Goal: Task Accomplishment & Management: Complete application form

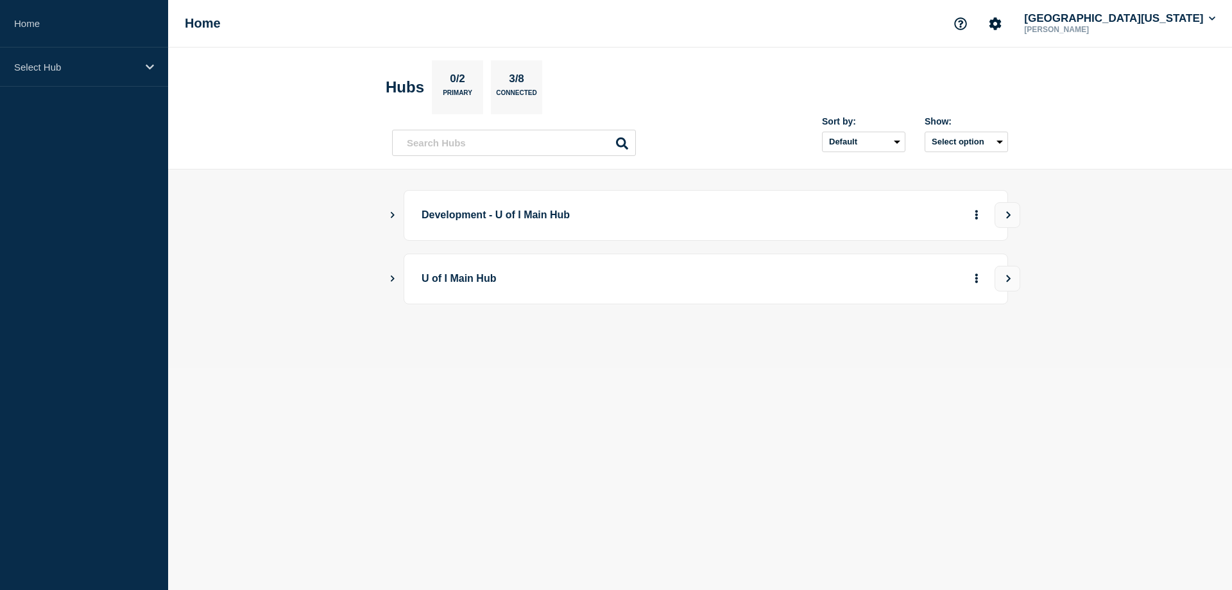
click at [512, 216] on p "Development - U of I Main Hub" at bounding box center [599, 215] width 355 height 24
click at [474, 280] on p "U of I Main Hub" at bounding box center [599, 279] width 355 height 24
click at [1011, 286] on button "View" at bounding box center [1008, 279] width 26 height 26
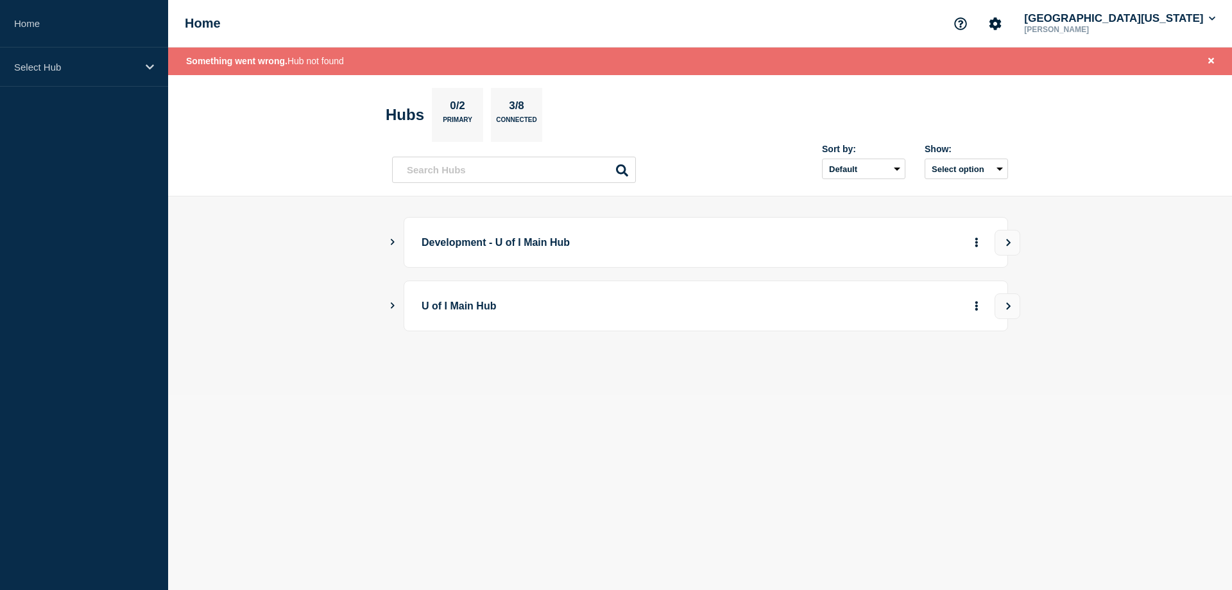
click at [483, 309] on p "U of I Main Hub" at bounding box center [599, 306] width 355 height 24
click at [392, 307] on icon "Show Connected Hubs" at bounding box center [392, 305] width 8 height 6
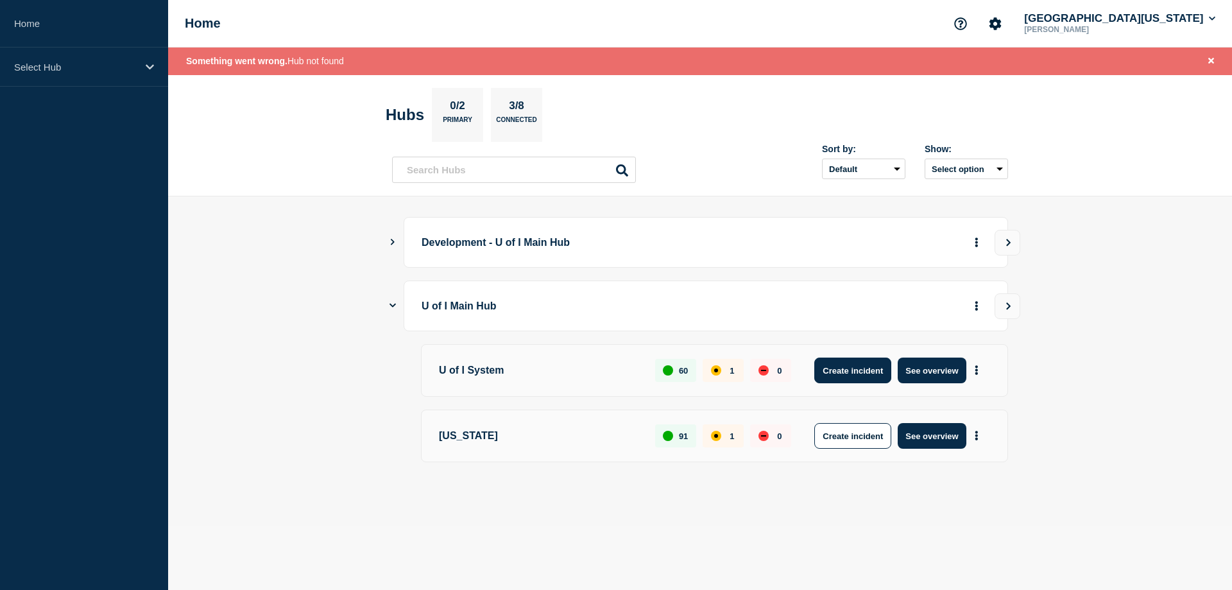
click at [863, 367] on button "Create incident" at bounding box center [852, 371] width 77 height 26
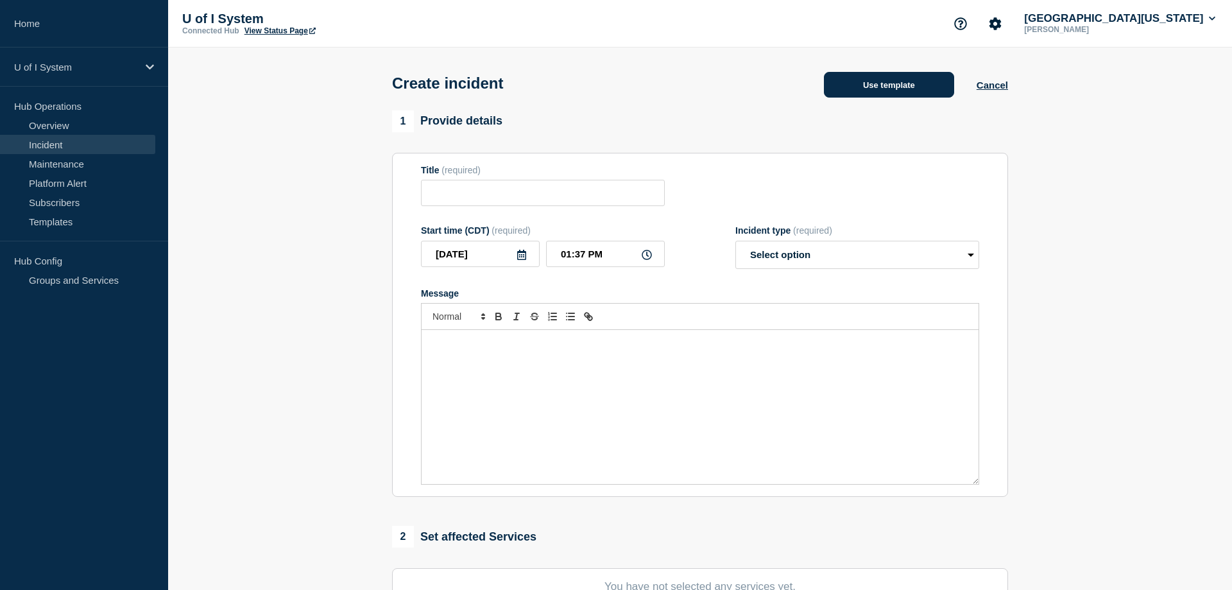
click at [929, 88] on button "Use template" at bounding box center [889, 85] width 130 height 26
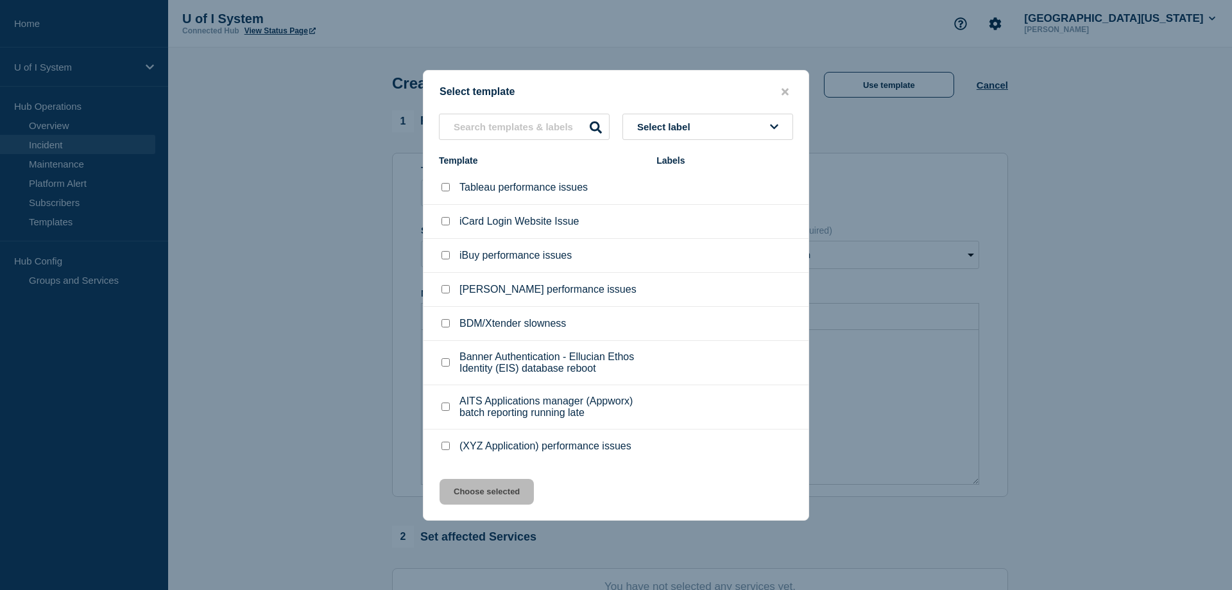
click at [685, 126] on span "Select label" at bounding box center [666, 126] width 58 height 11
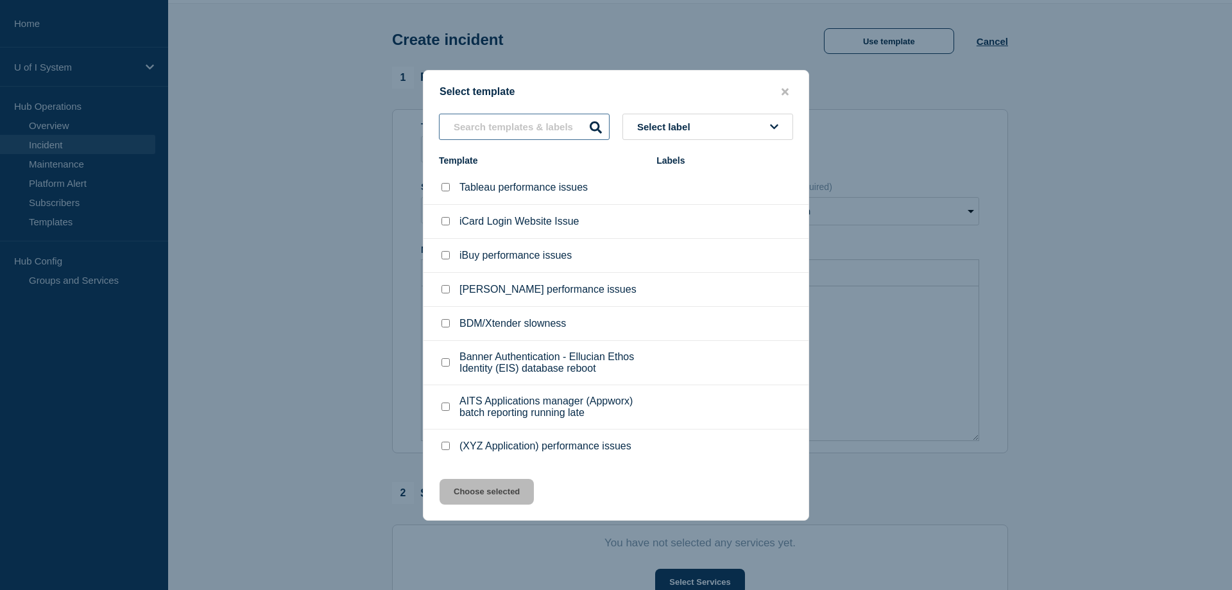
click at [551, 132] on input "text" at bounding box center [524, 127] width 171 height 26
type input "[PERSON_NAME]"
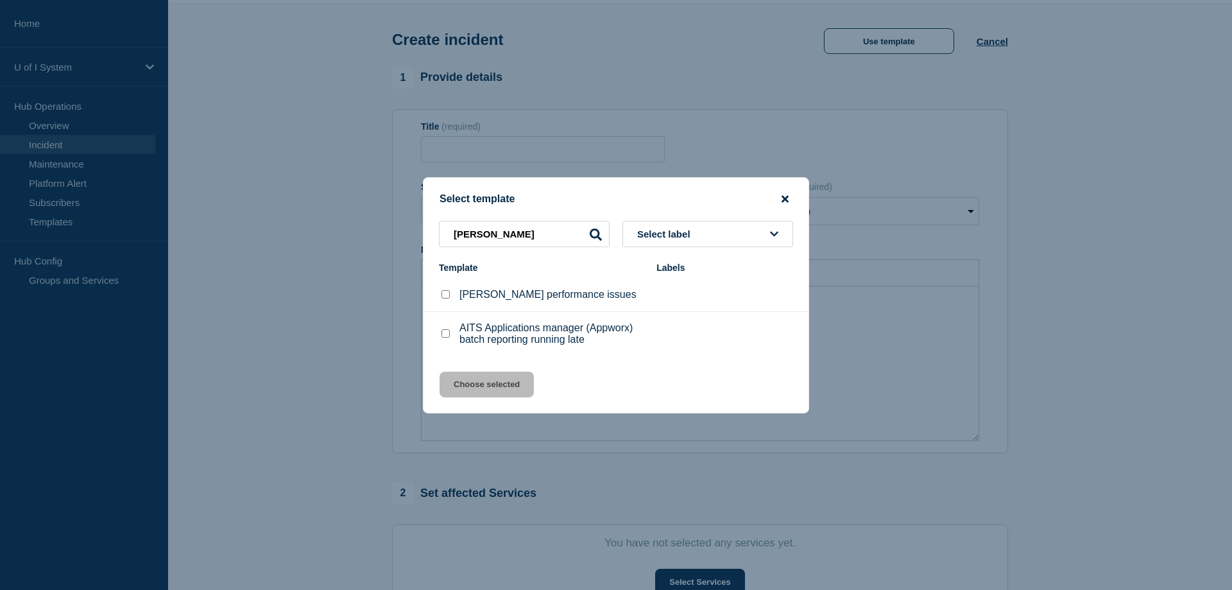
click at [789, 196] on icon "close button" at bounding box center [785, 199] width 7 height 10
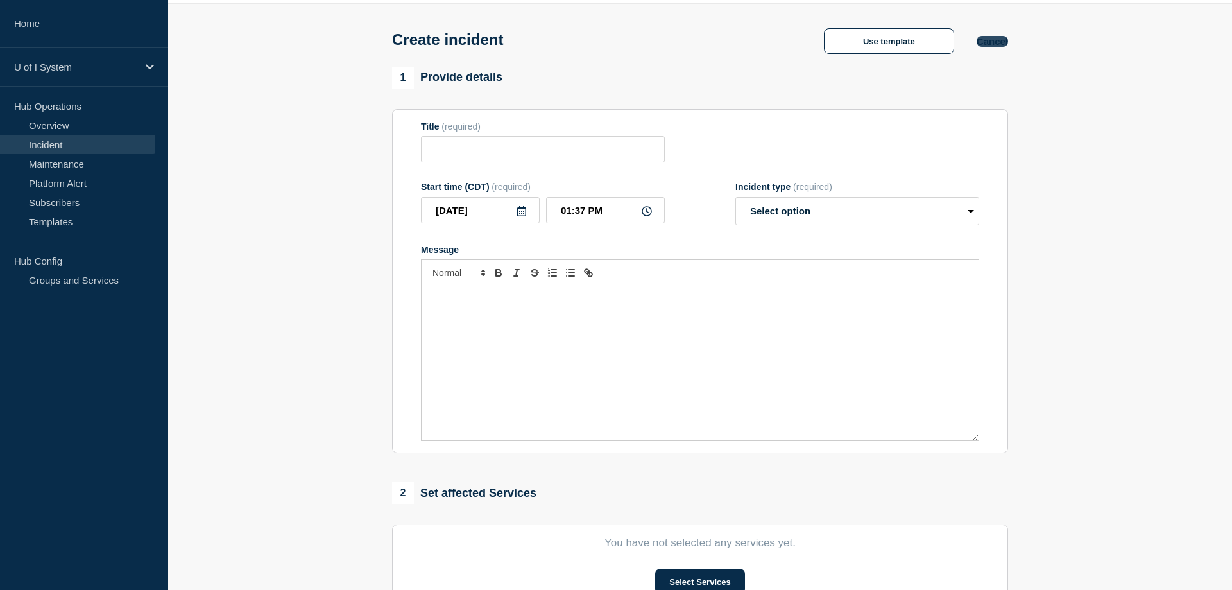
click at [1001, 44] on button "Cancel" at bounding box center [992, 41] width 31 height 11
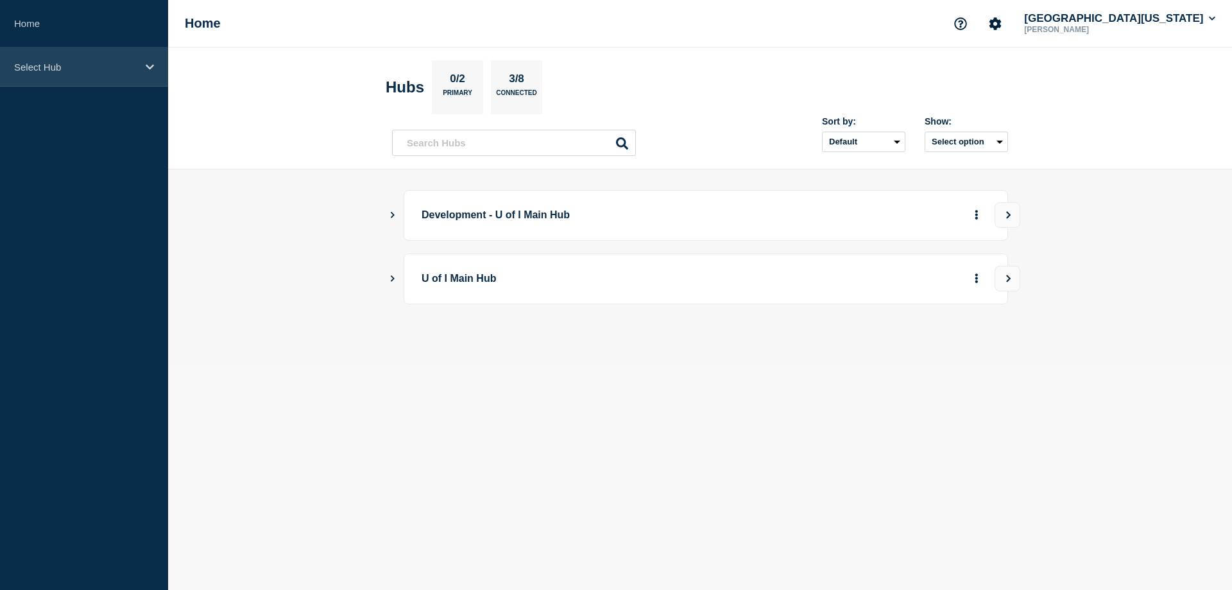
click at [94, 66] on p "Select Hub" at bounding box center [75, 67] width 123 height 11
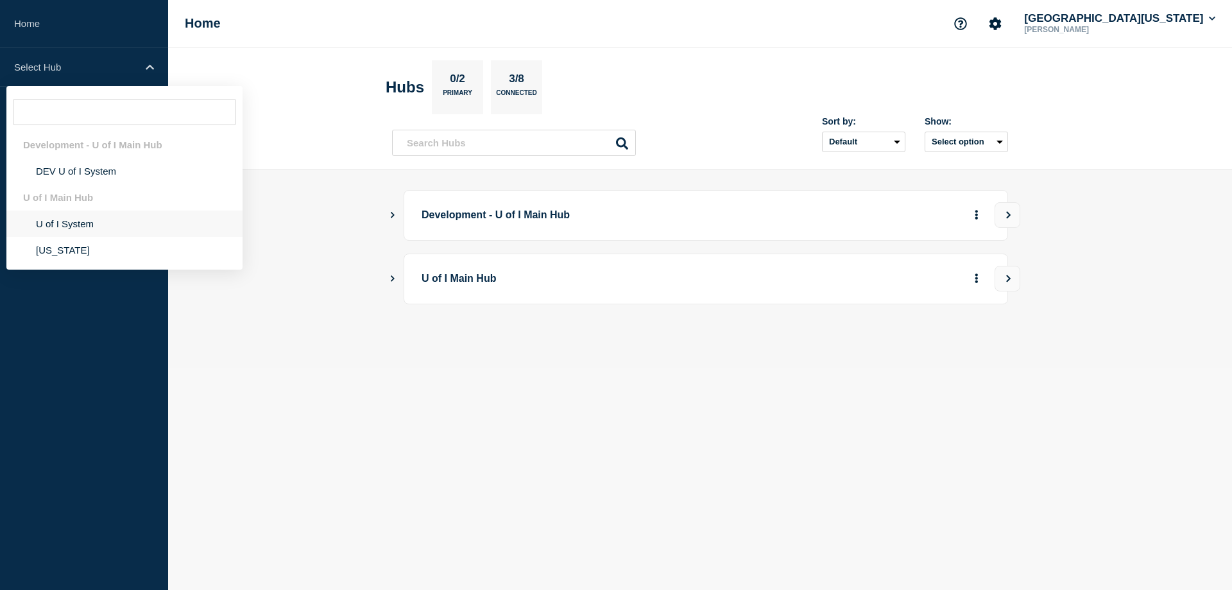
click at [76, 237] on li "U of I System" at bounding box center [124, 250] width 236 height 26
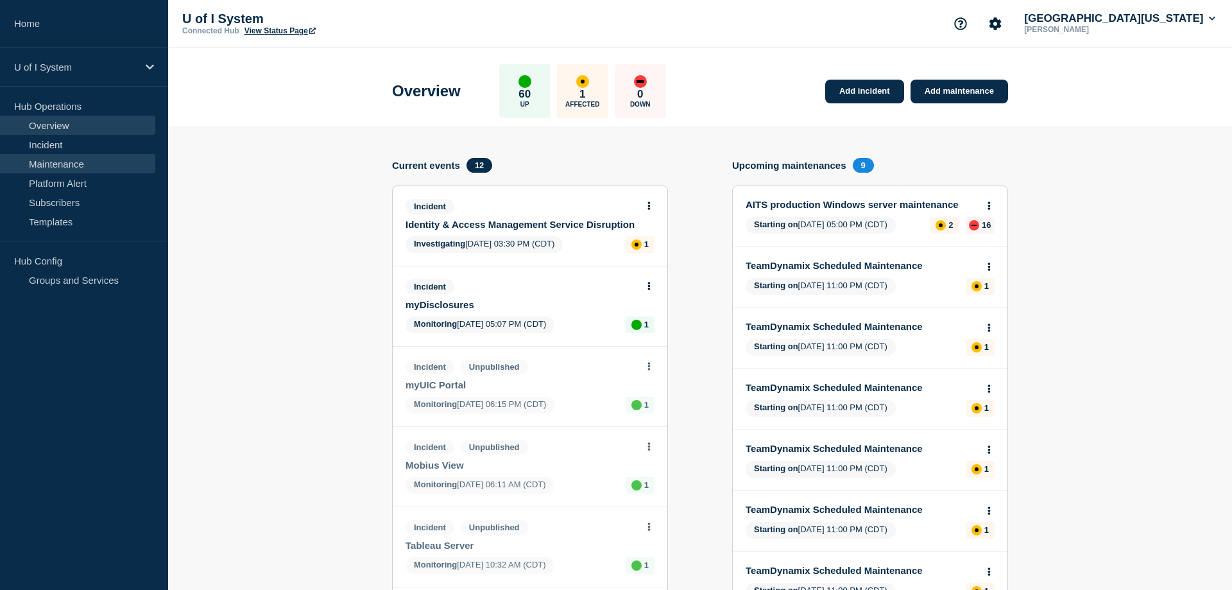
click at [79, 162] on link "Maintenance" at bounding box center [77, 163] width 155 height 19
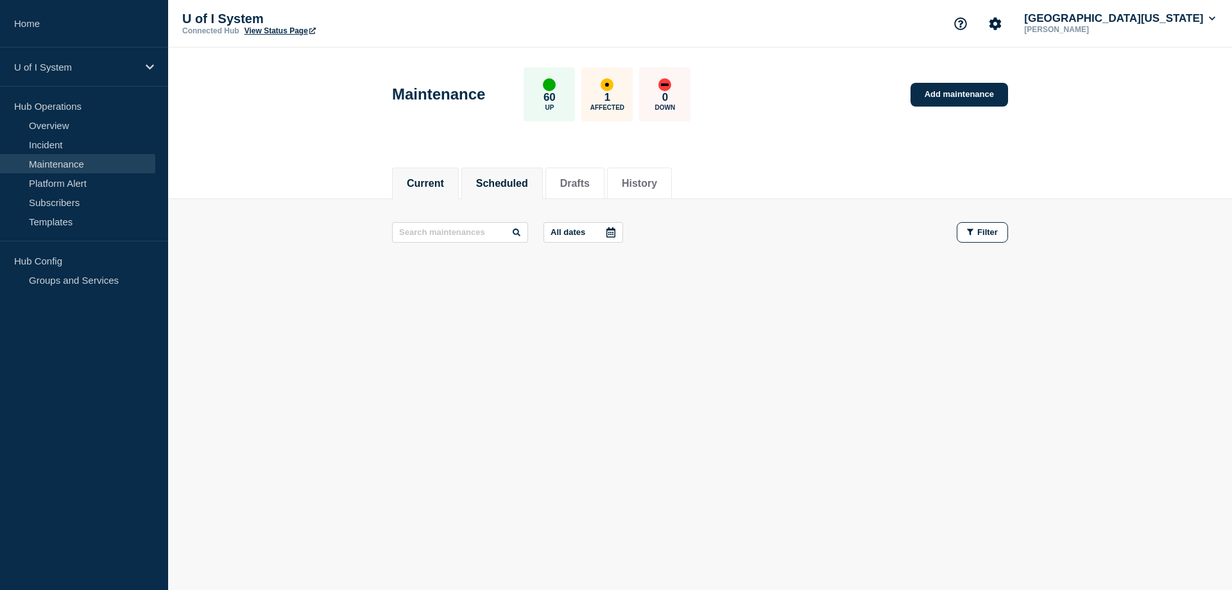
click at [515, 185] on button "Scheduled" at bounding box center [502, 184] width 52 height 12
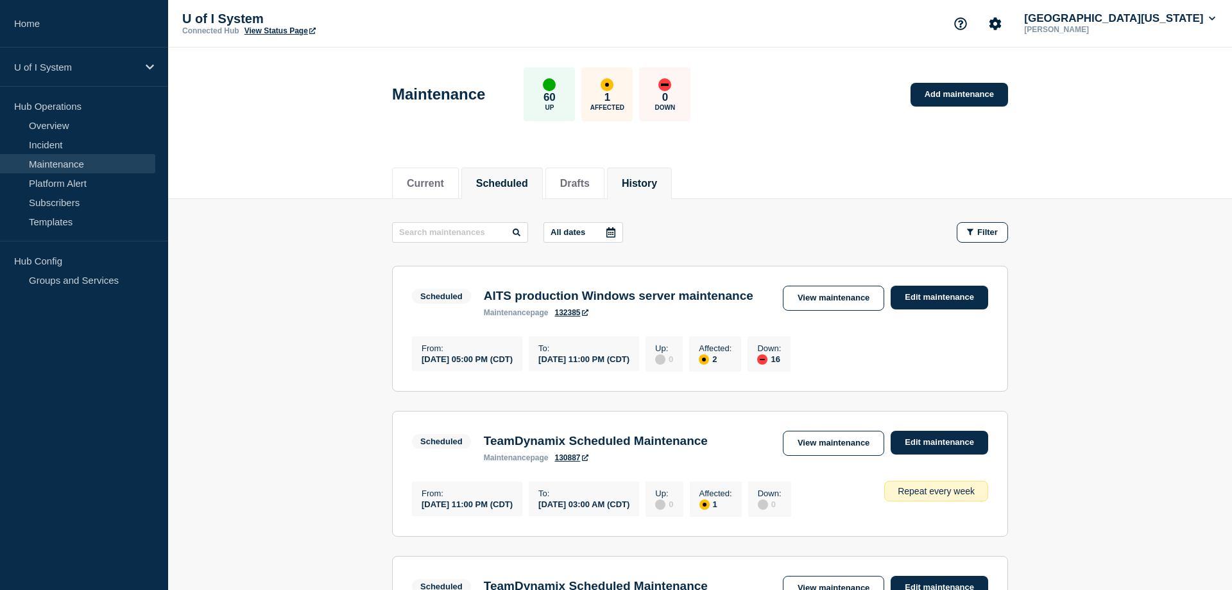
click at [653, 184] on button "History" at bounding box center [639, 184] width 35 height 12
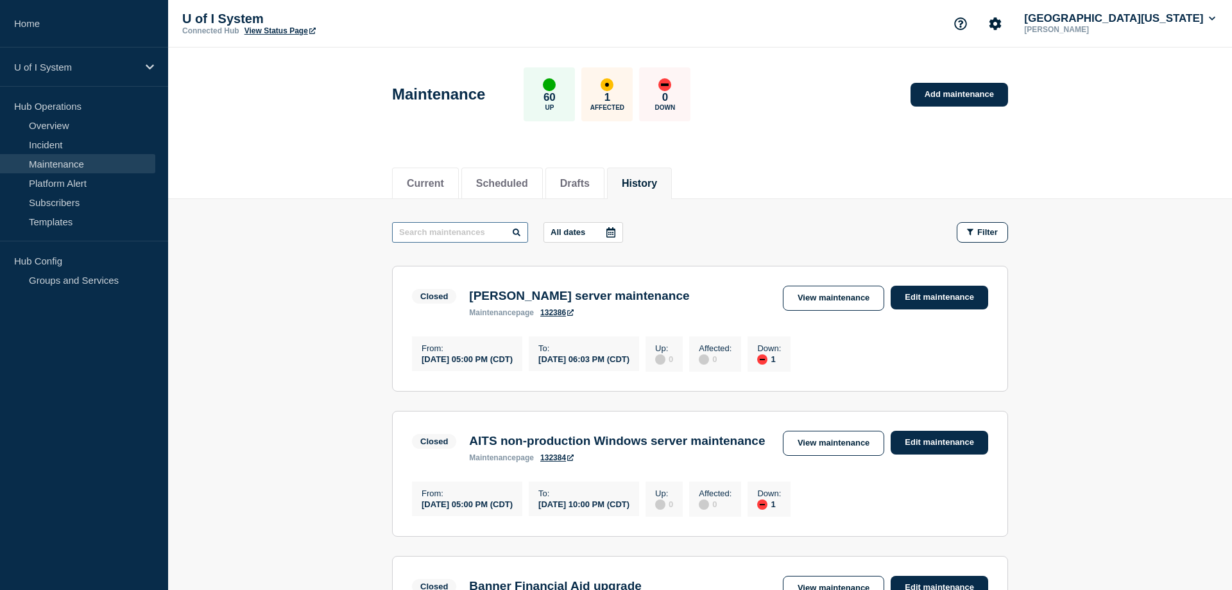
click at [465, 235] on input "text" at bounding box center [460, 232] width 136 height 21
drag, startPoint x: 449, startPoint y: 232, endPoint x: 369, endPoint y: 227, distance: 80.4
click at [392, 227] on input "[PERSON_NAME]" at bounding box center [460, 232] width 136 height 21
click at [462, 235] on input "B" at bounding box center [460, 232] width 136 height 21
type input "Business Objects"
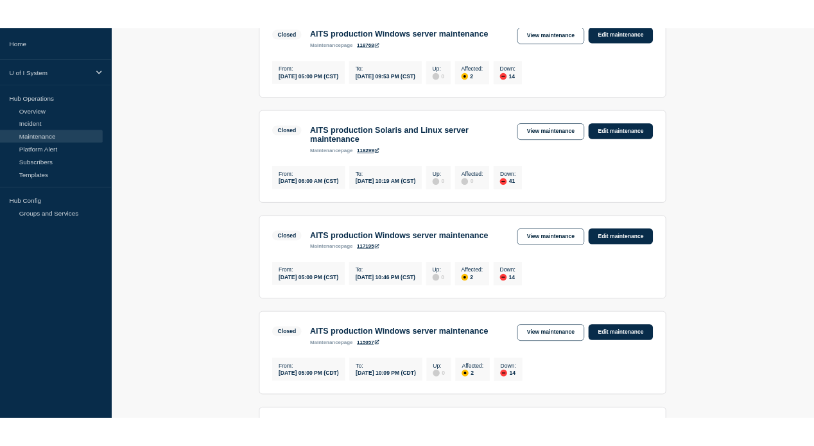
scroll to position [1004, 0]
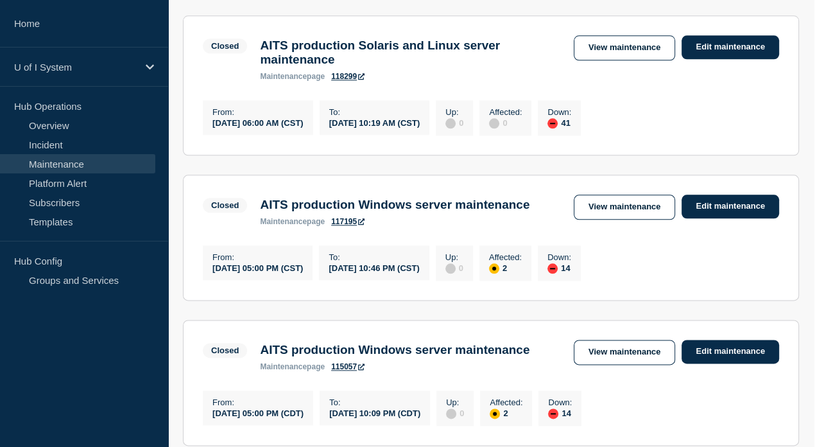
scroll to position [995, 0]
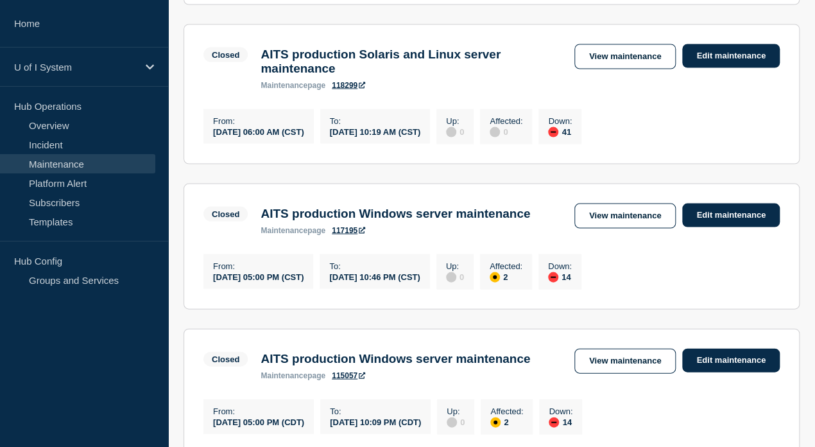
click at [59, 159] on link "Maintenance" at bounding box center [77, 163] width 155 height 19
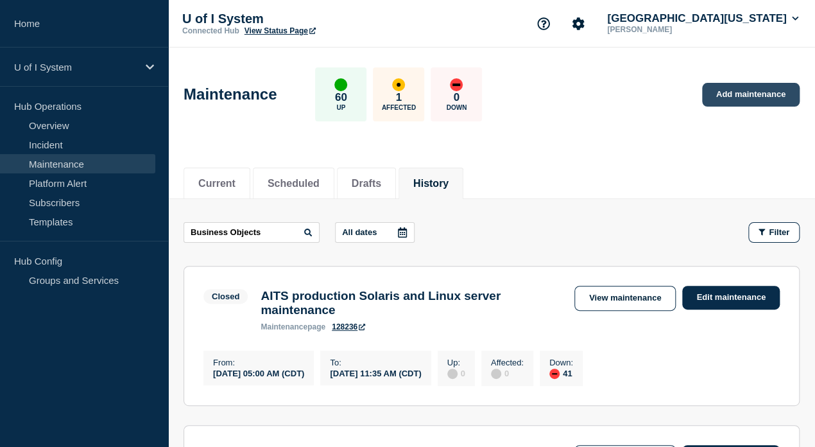
click at [745, 94] on link "Add maintenance" at bounding box center [751, 95] width 98 height 24
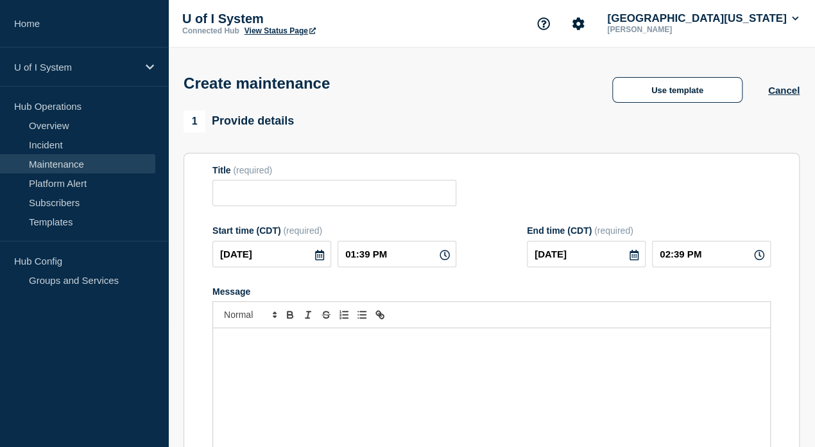
checkbox input "true"
click at [332, 199] on input "Title" at bounding box center [334, 193] width 244 height 26
click at [221, 202] on input "Title" at bounding box center [334, 193] width 244 height 26
paste input "[PERSON_NAME] server maintenance"
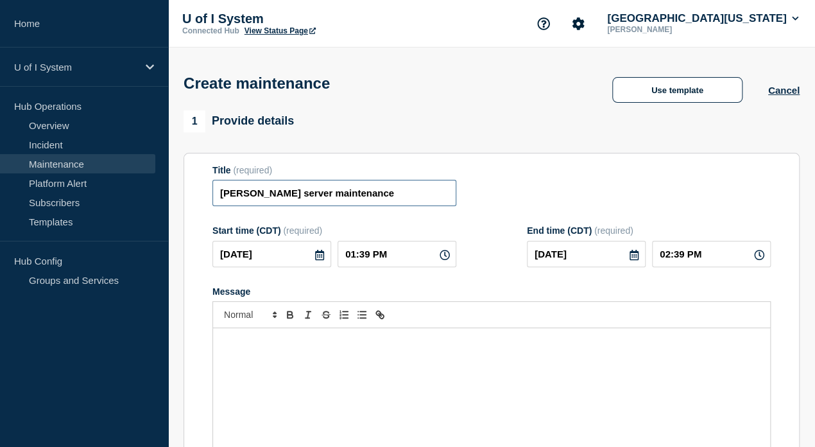
drag, startPoint x: 284, startPoint y: 196, endPoint x: 385, endPoint y: 194, distance: 101.4
click at [385, 194] on input "[PERSON_NAME] server maintenance" at bounding box center [334, 193] width 244 height 26
type input "[PERSON_NAME] server update"
click at [319, 260] on icon at bounding box center [319, 255] width 9 height 10
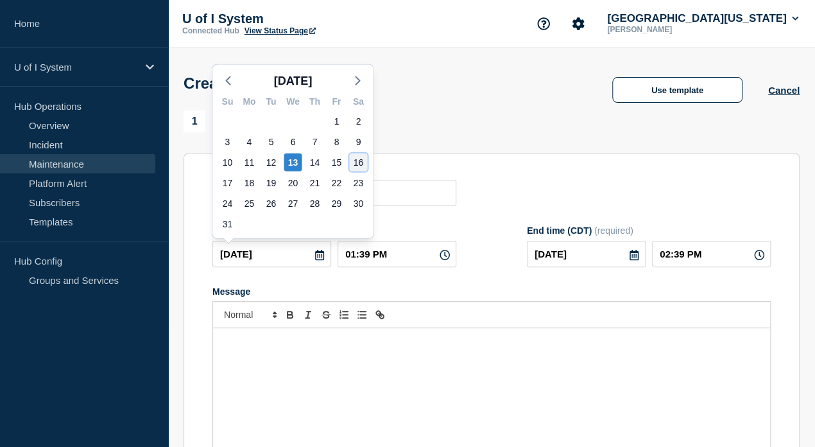
click at [360, 160] on div "16" at bounding box center [358, 162] width 18 height 18
type input "[DATE]"
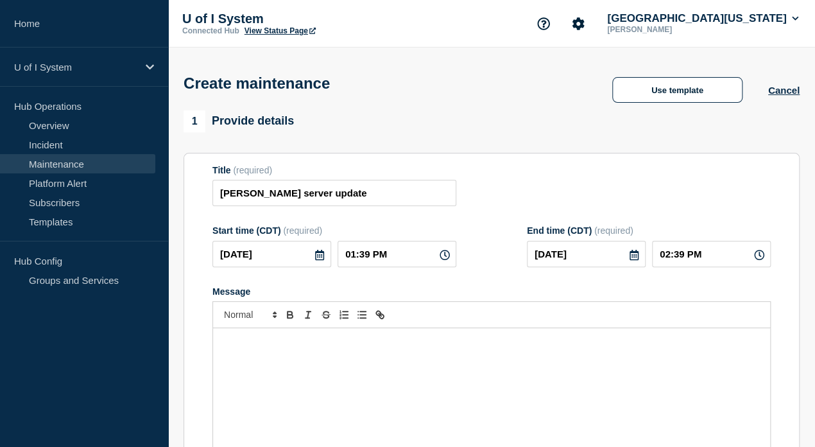
click at [444, 260] on icon at bounding box center [445, 255] width 10 height 10
click at [345, 259] on input "01:39 PM" at bounding box center [397, 254] width 119 height 26
click at [377, 258] on input "01:39 PM" at bounding box center [397, 254] width 119 height 26
click at [445, 259] on icon at bounding box center [445, 255] width 10 height 10
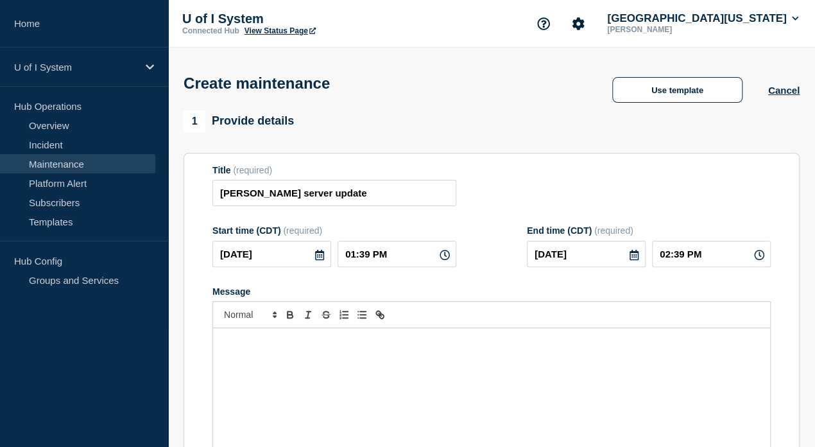
click at [445, 260] on icon at bounding box center [445, 255] width 10 height 10
click at [358, 255] on input "01:39 PM" at bounding box center [397, 254] width 119 height 26
click at [349, 257] on input "01:39 PM" at bounding box center [397, 254] width 119 height 26
click at [349, 255] on input "01:39 PM" at bounding box center [397, 254] width 119 height 26
type input "07:39 PM"
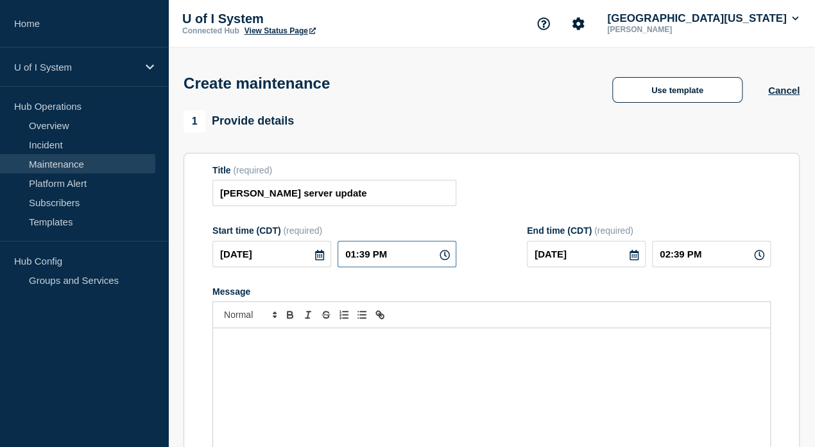
type input "08:39 PM"
drag, startPoint x: 362, startPoint y: 257, endPoint x: 369, endPoint y: 257, distance: 7.1
click at [369, 257] on input "07:39 PM" at bounding box center [397, 254] width 119 height 26
type input "07:00 PM"
type input "08:00 PM"
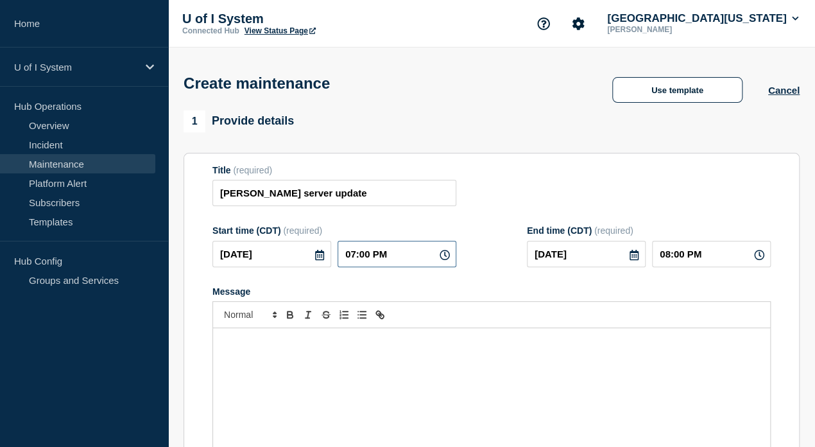
drag, startPoint x: 374, startPoint y: 255, endPoint x: 380, endPoint y: 257, distance: 6.5
click at [380, 257] on input "07:00 PM" at bounding box center [397, 254] width 119 height 26
type input "07:00 AM"
click at [406, 264] on input "07:00 AM" at bounding box center [397, 254] width 119 height 26
click at [495, 277] on form "Title (required) [PERSON_NAME] server update Start time (CDT) (required) [DATE]…" at bounding box center [491, 336] width 558 height 343
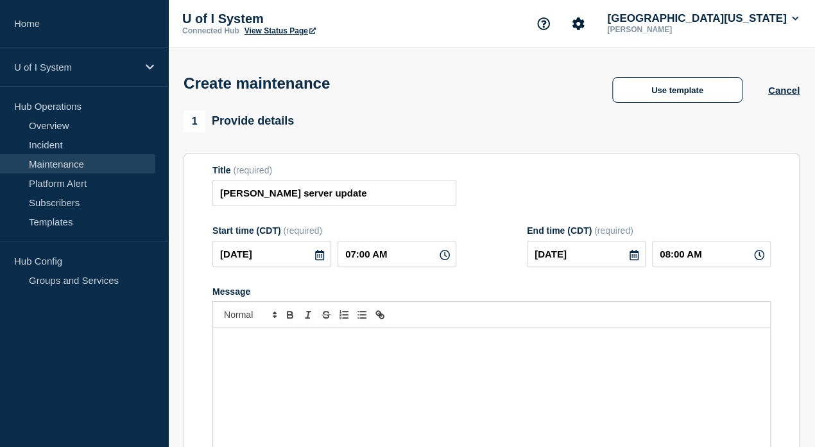
click at [635, 260] on icon at bounding box center [634, 255] width 10 height 10
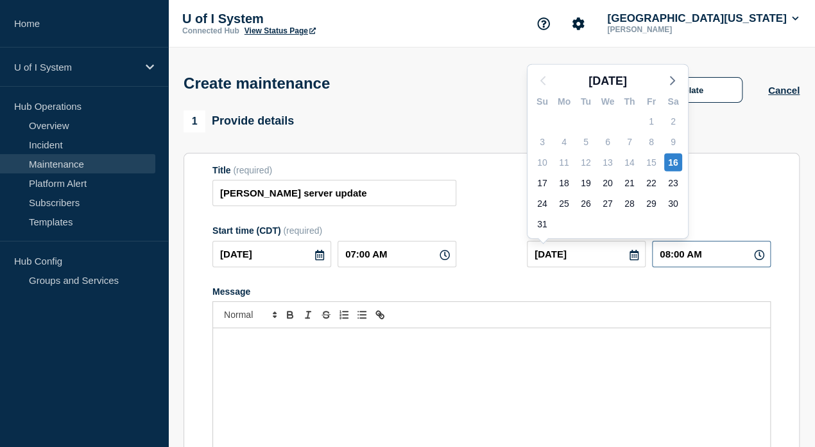
click at [677, 267] on input "08:00 AM" at bounding box center [711, 254] width 119 height 26
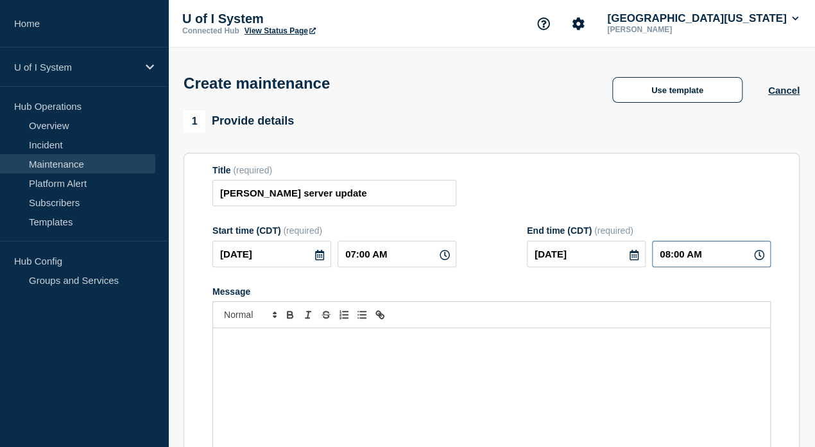
click at [667, 262] on input "08:00 AM" at bounding box center [711, 254] width 119 height 26
drag, startPoint x: 669, startPoint y: 258, endPoint x: 659, endPoint y: 255, distance: 11.2
click at [659, 255] on input "08:00 AM" at bounding box center [711, 254] width 119 height 26
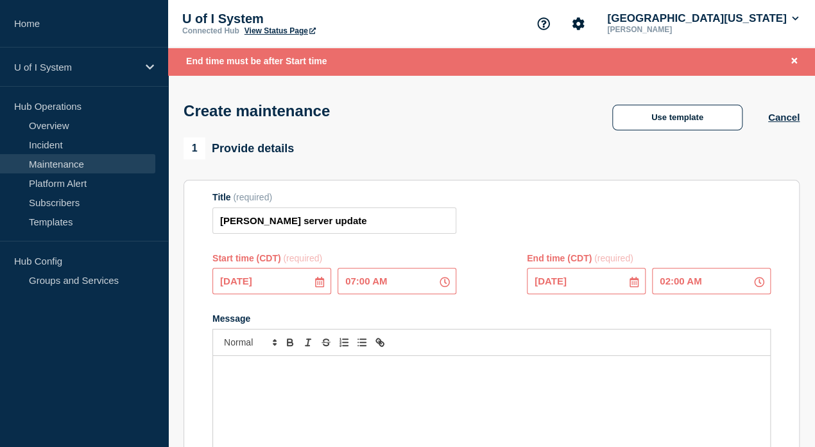
click at [694, 287] on input "02:00 AM" at bounding box center [711, 281] width 119 height 26
type input "02:00 PM"
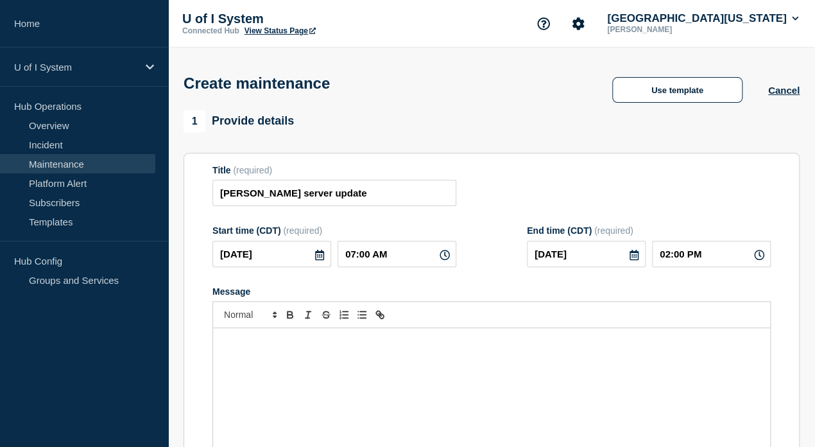
click at [693, 286] on form "Title (required) [PERSON_NAME] server update Start time (CDT) (required) [DATE]…" at bounding box center [491, 336] width 558 height 343
click at [521, 357] on div "Message" at bounding box center [491, 405] width 557 height 154
click at [335, 347] on p "Message" at bounding box center [492, 342] width 538 height 12
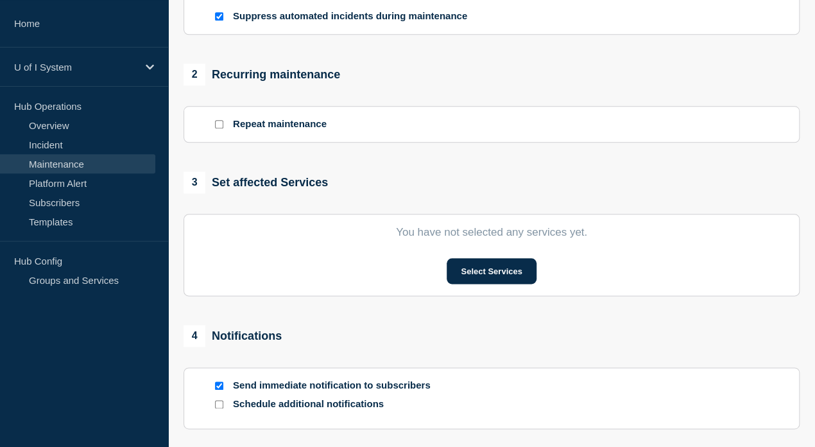
scroll to position [542, 0]
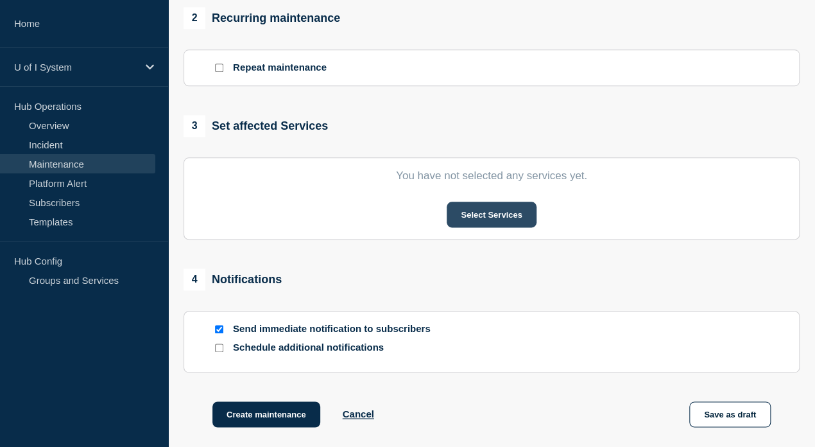
click at [489, 224] on button "Select Services" at bounding box center [491, 215] width 89 height 26
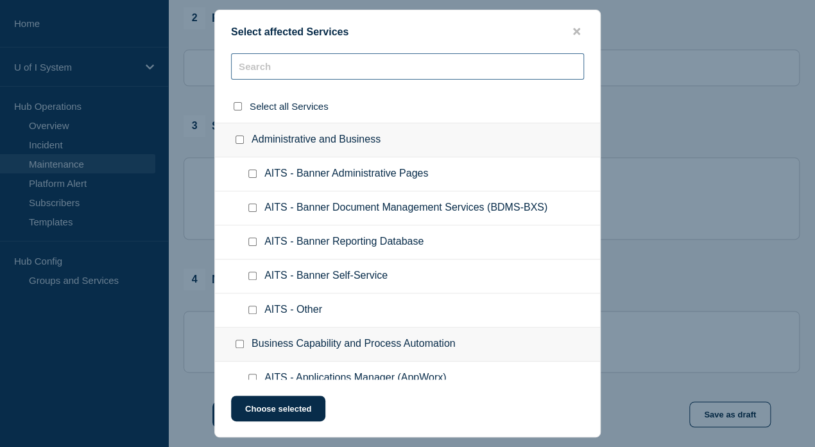
click at [276, 68] on input "text" at bounding box center [407, 66] width 353 height 26
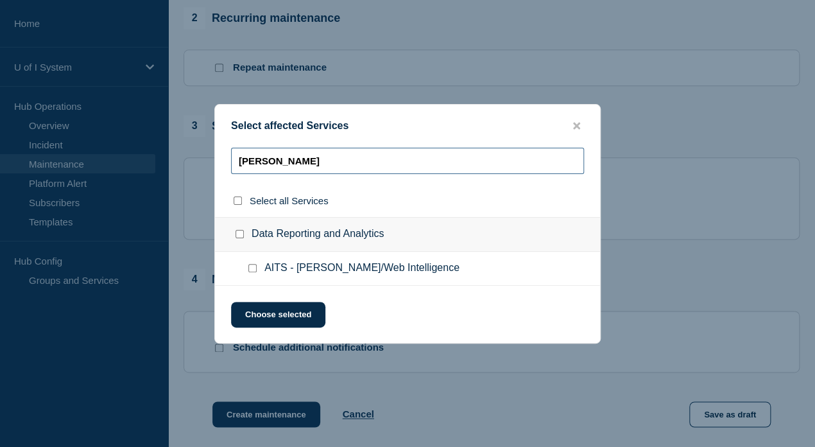
type input "[PERSON_NAME]"
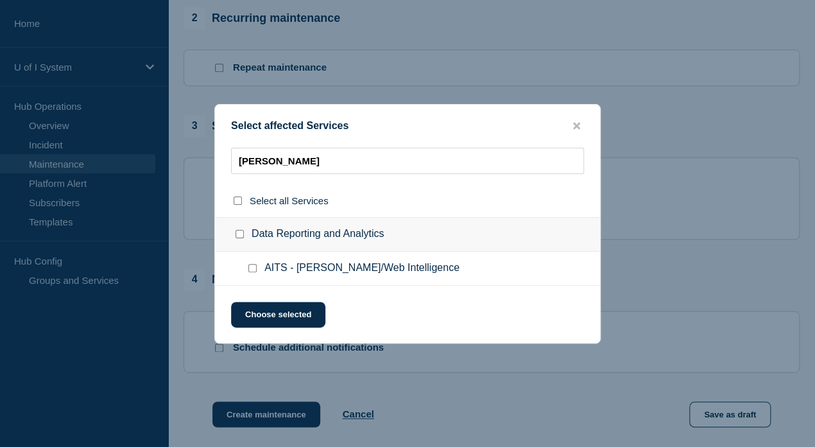
click at [255, 270] on input "AITS - EDDIE/Web Intelligence checkbox" at bounding box center [252, 268] width 8 height 8
checkbox input "true"
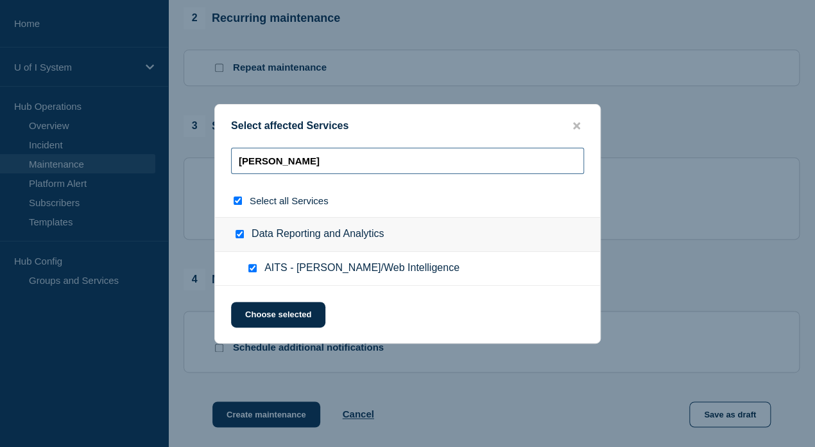
click at [290, 167] on input "[PERSON_NAME]" at bounding box center [407, 161] width 353 height 26
click at [291, 166] on input "[PERSON_NAME]" at bounding box center [407, 161] width 353 height 26
type input "B"
checkbox input "false"
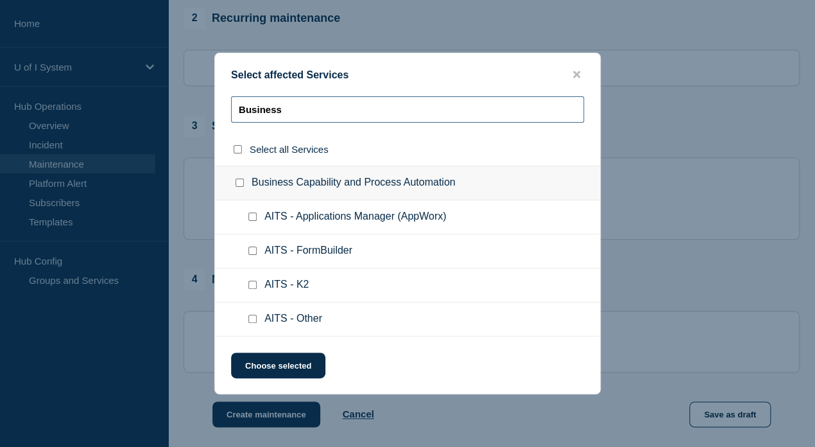
type input "Business O"
checkbox input "true"
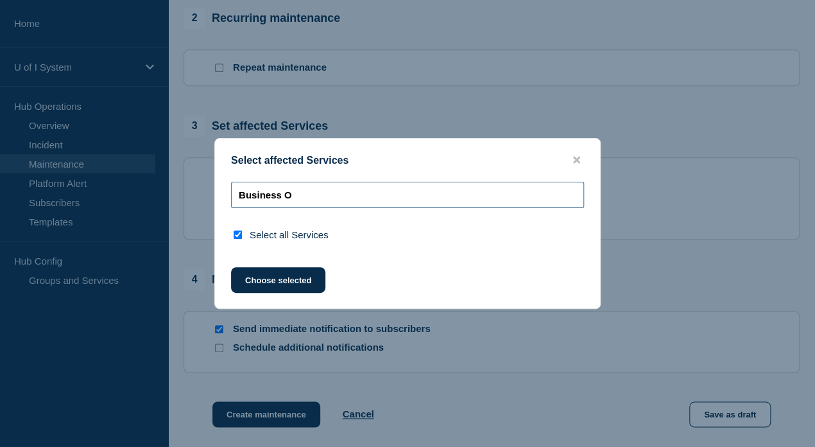
type input "Business"
checkbox input "false"
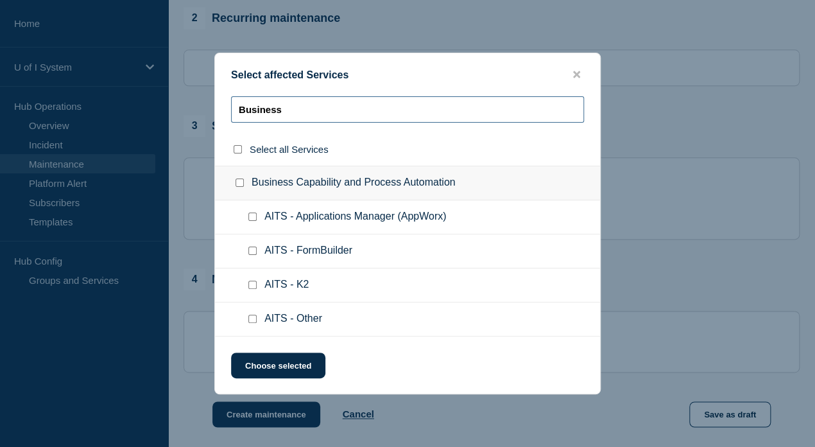
type input "Business O"
checkbox input "true"
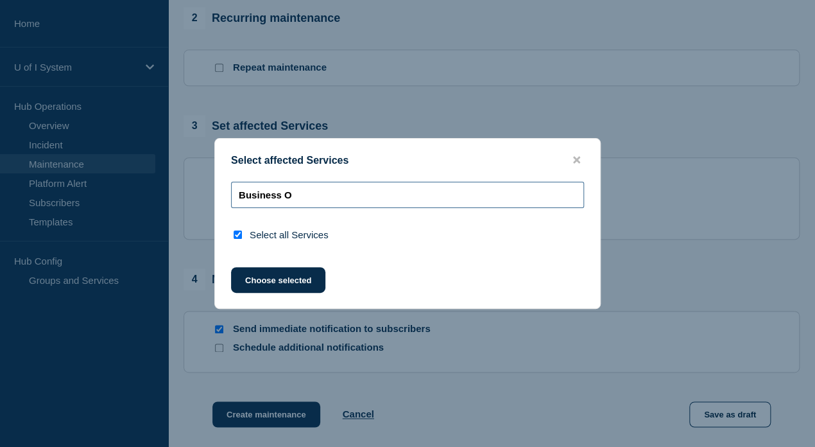
type input "Business"
checkbox input "false"
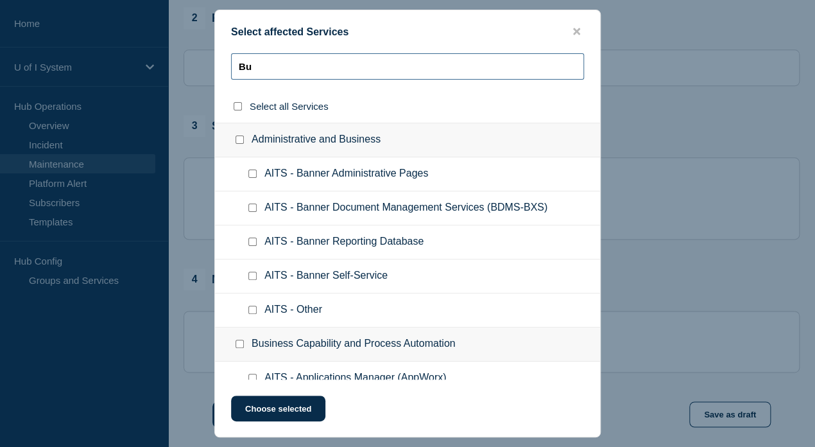
type input "B"
type input "EDD"
checkbox input "true"
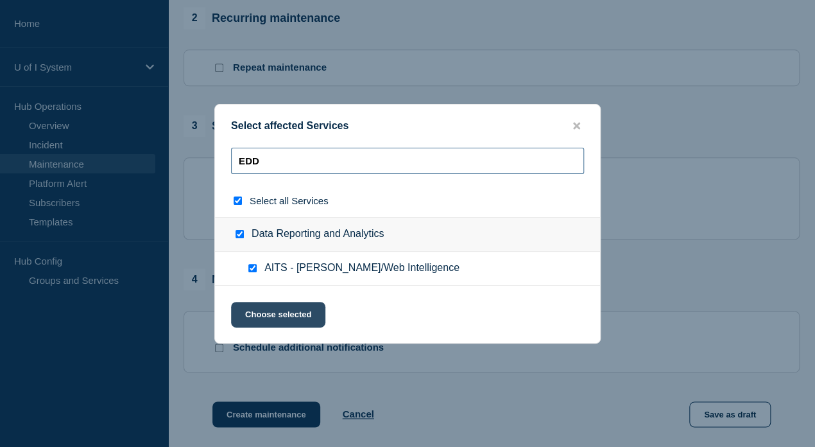
type input "EDD"
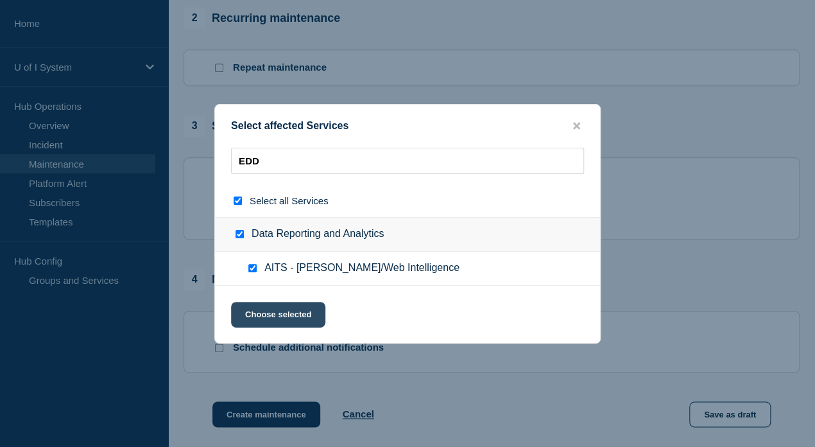
click at [263, 318] on button "Choose selected" at bounding box center [278, 315] width 94 height 26
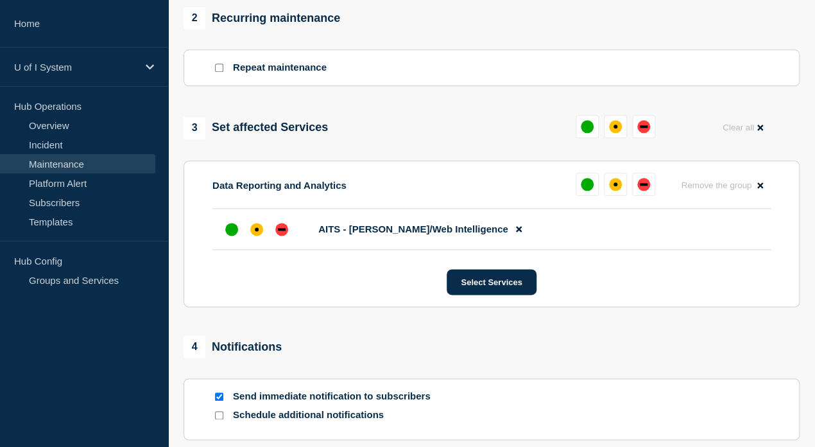
click at [358, 295] on div "Select Services" at bounding box center [491, 282] width 558 height 26
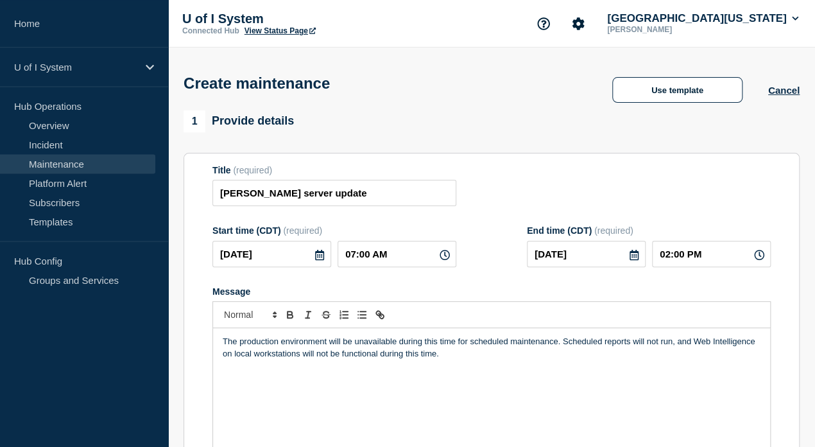
scroll to position [0, 0]
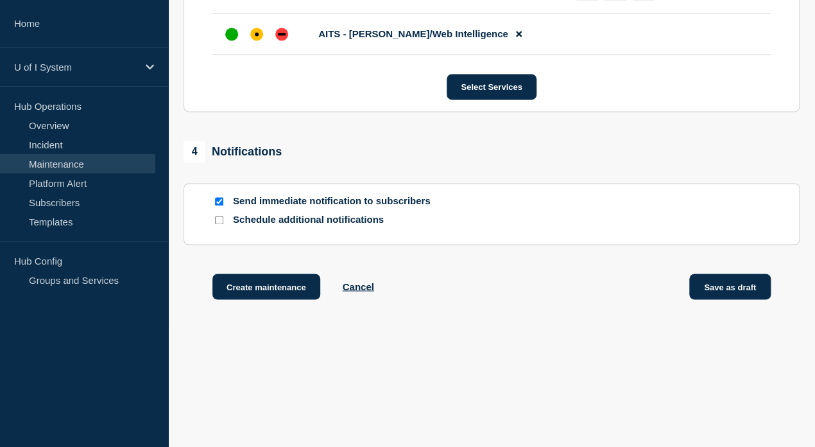
click at [736, 282] on button "Save as draft" at bounding box center [730, 286] width 82 height 26
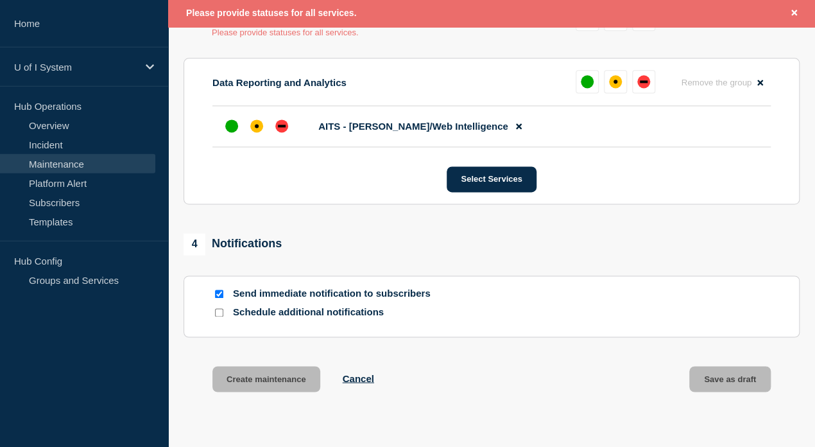
scroll to position [555, 0]
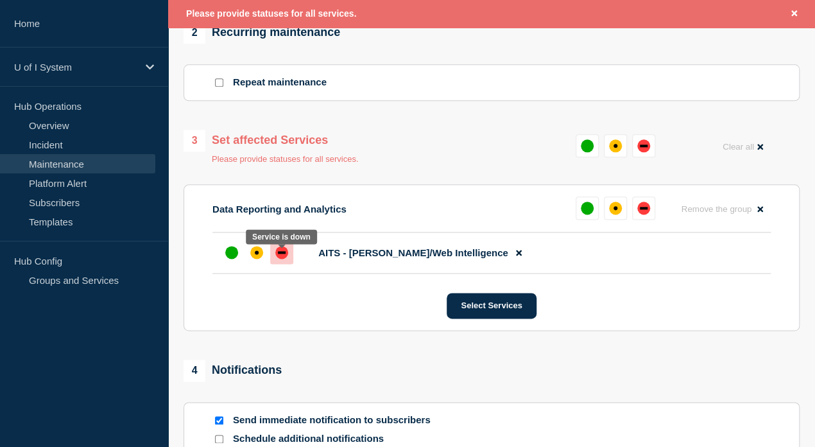
click at [283, 254] on div "down" at bounding box center [282, 252] width 8 height 3
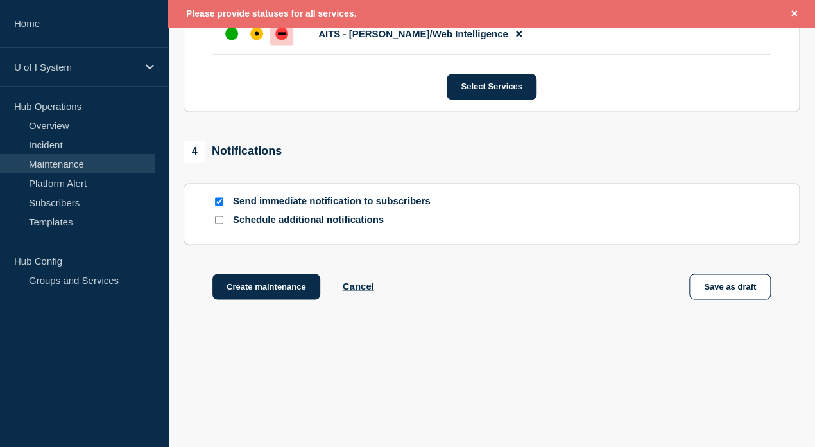
scroll to position [772, 0]
click at [730, 287] on button "Save as draft" at bounding box center [730, 286] width 82 height 26
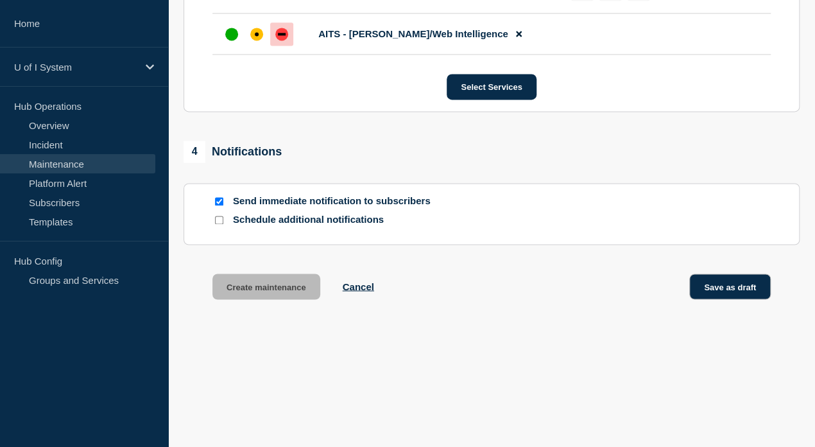
scroll to position [745, 0]
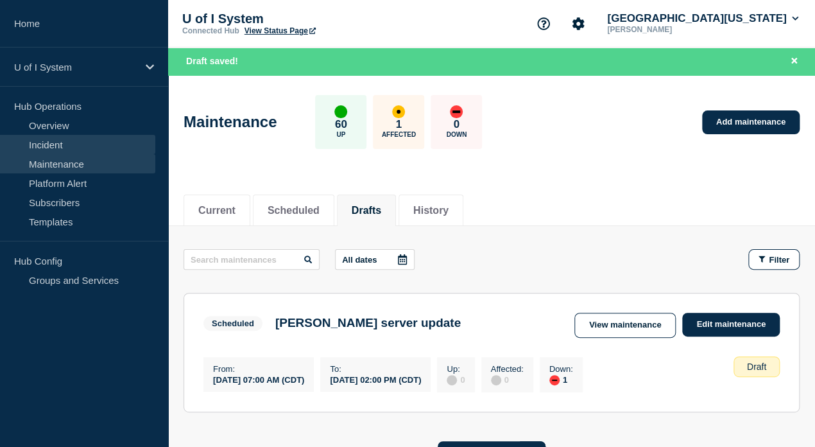
click at [90, 139] on link "Incident" at bounding box center [77, 144] width 155 height 19
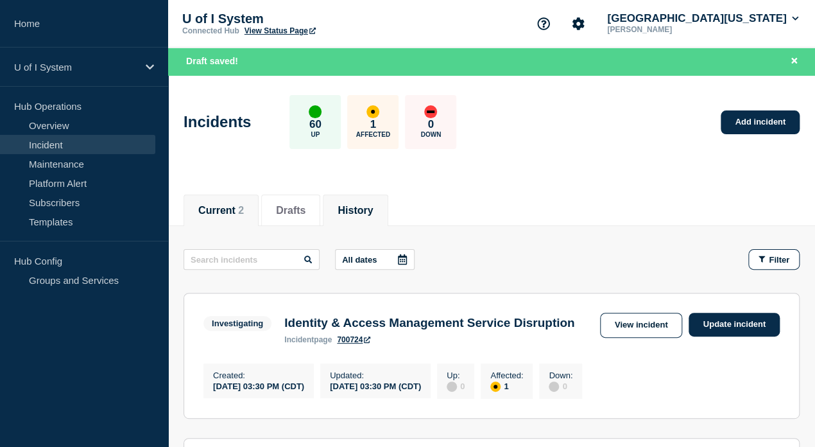
click at [348, 211] on li "History" at bounding box center [355, 209] width 65 height 31
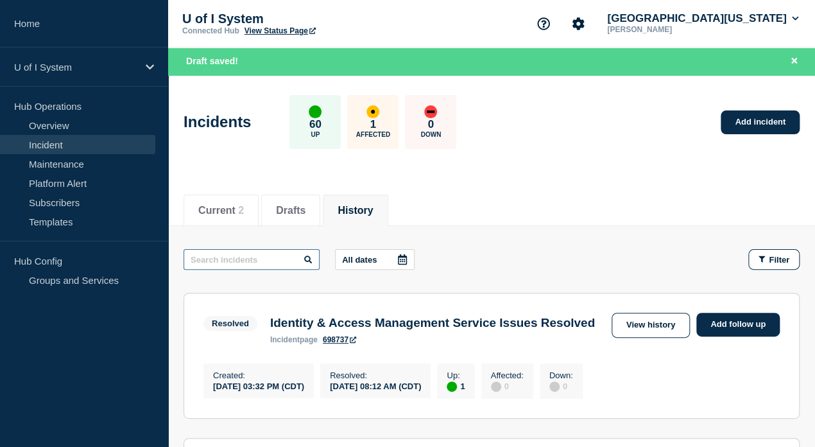
click at [244, 255] on input "text" at bounding box center [252, 259] width 136 height 21
type input "[PERSON_NAME]"
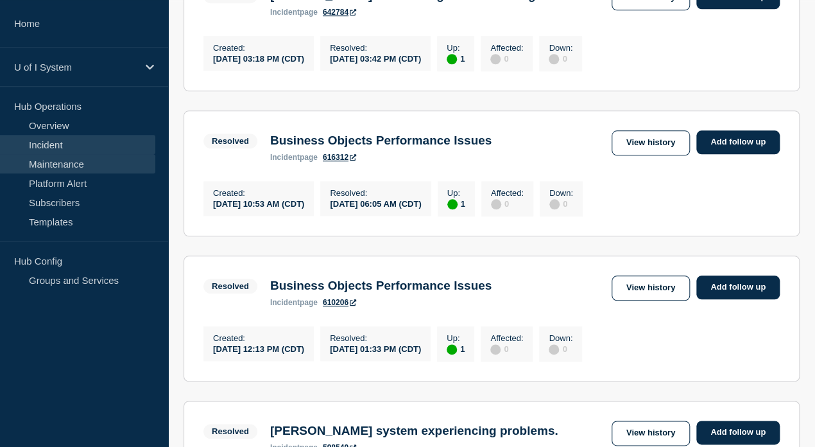
scroll to position [431, 0]
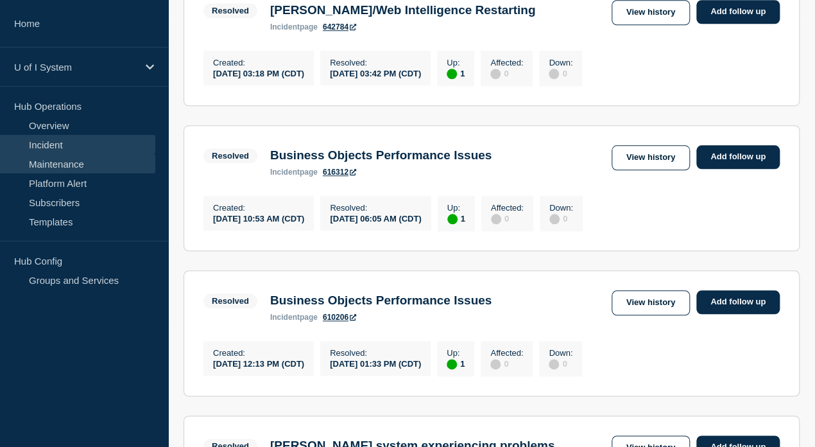
click at [63, 163] on link "Maintenance" at bounding box center [77, 163] width 155 height 19
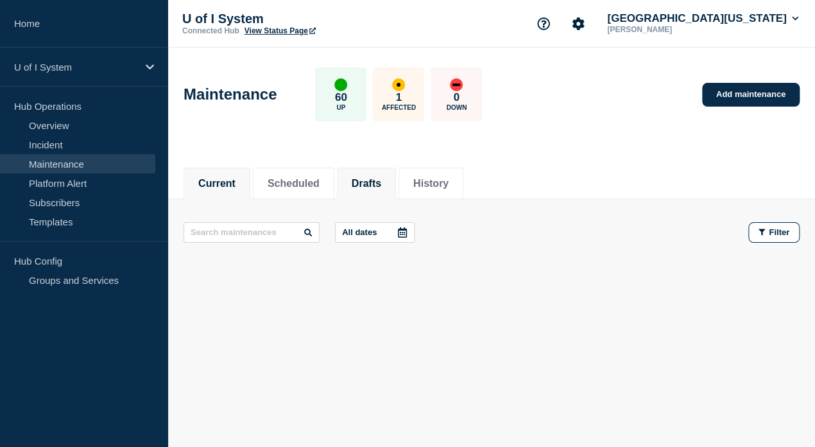
click at [385, 190] on li "Drafts" at bounding box center [366, 183] width 59 height 31
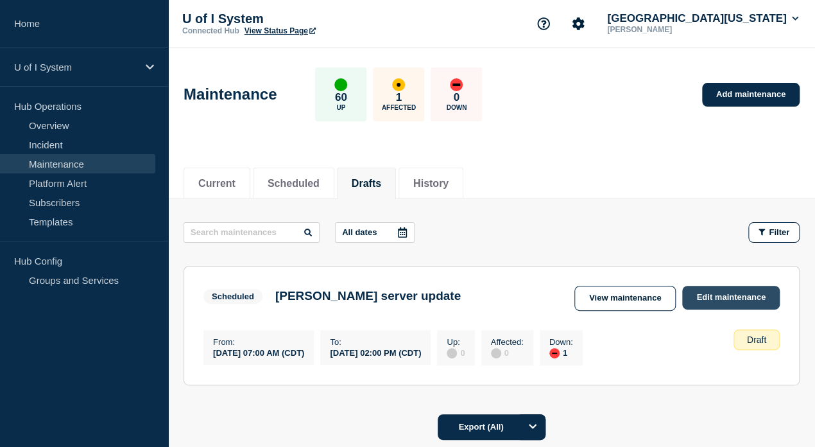
click at [727, 304] on link "Edit maintenance" at bounding box center [731, 298] width 98 height 24
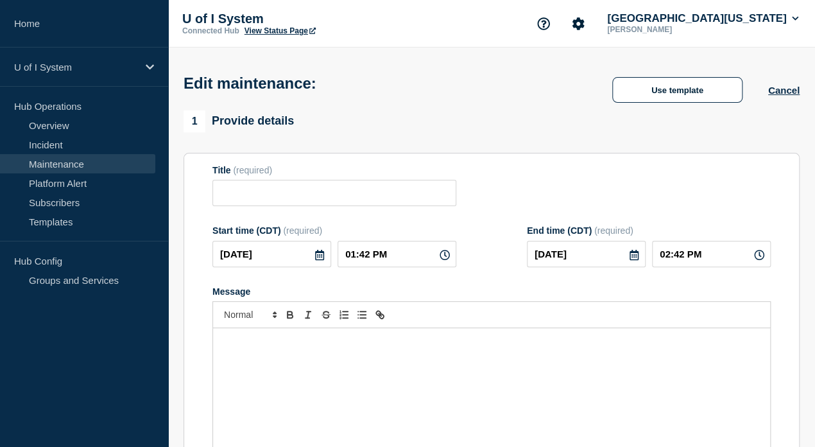
type input "[PERSON_NAME] server update"
type input "[DATE]"
type input "07:00 AM"
type input "[DATE]"
type input "02:00 PM"
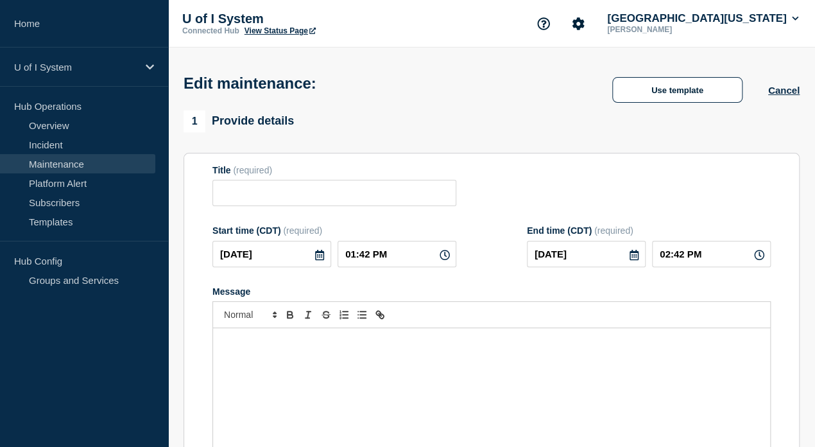
checkbox input "true"
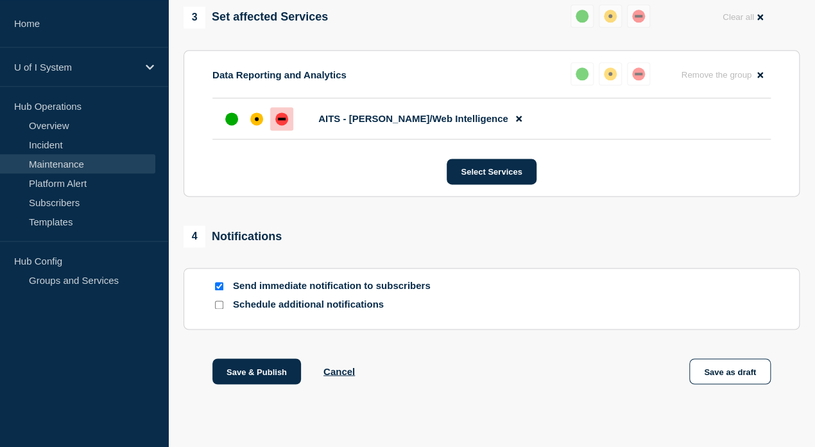
scroll to position [680, 0]
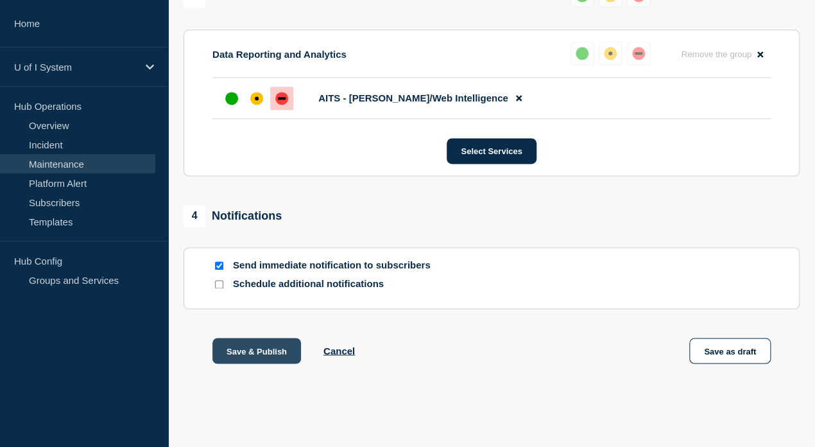
click at [258, 354] on button "Save & Publish" at bounding box center [256, 351] width 89 height 26
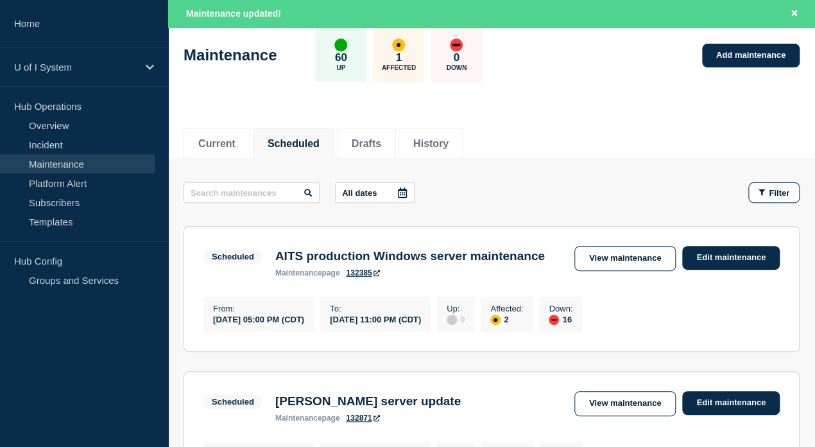
scroll to position [45, 0]
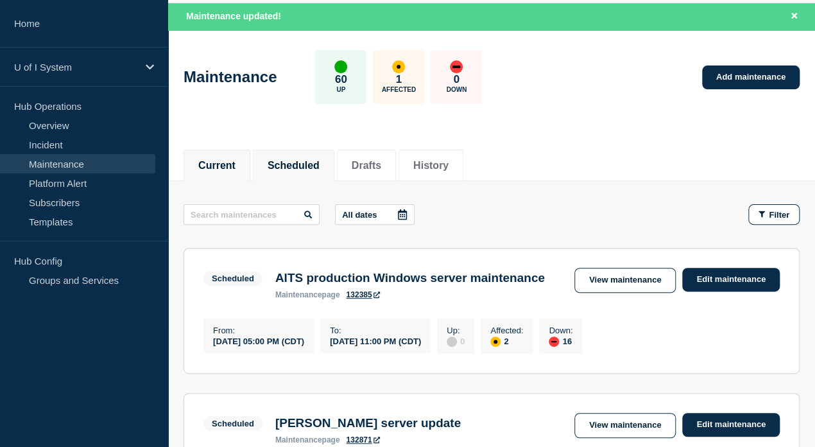
click at [220, 162] on button "Current" at bounding box center [216, 166] width 37 height 12
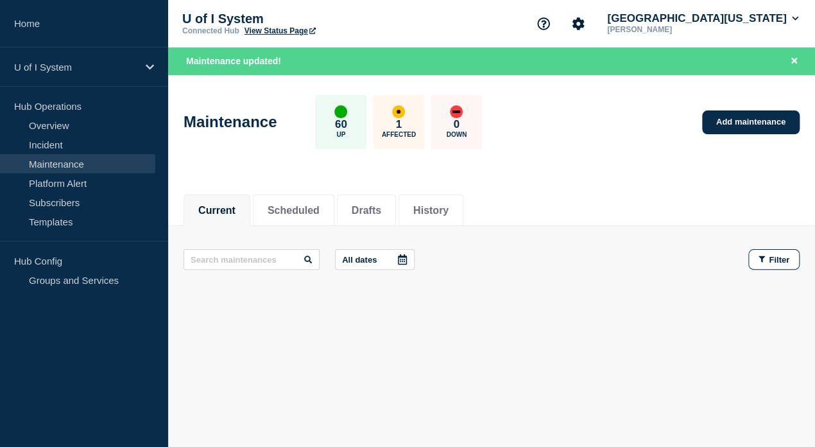
click at [337, 338] on div "Current Scheduled Drafts History Current Scheduled Drafts History All dates Fil…" at bounding box center [491, 291] width 647 height 218
click at [607, 348] on div "Current Scheduled Drafts History Current Scheduled Drafts History All dates Fil…" at bounding box center [491, 291] width 647 height 218
